Goal: Navigation & Orientation: Understand site structure

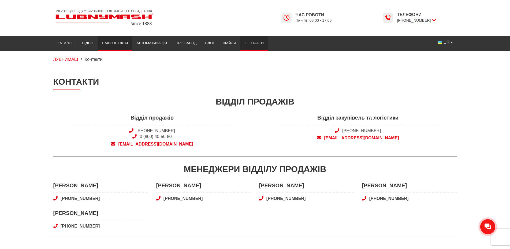
click at [108, 44] on link "Наші об’єкти" at bounding box center [115, 43] width 35 height 12
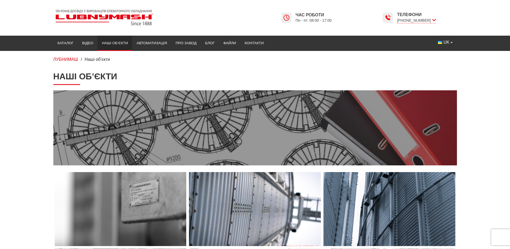
click at [68, 42] on link "Каталог" at bounding box center [65, 43] width 25 height 12
